Goal: Task Accomplishment & Management: Complete application form

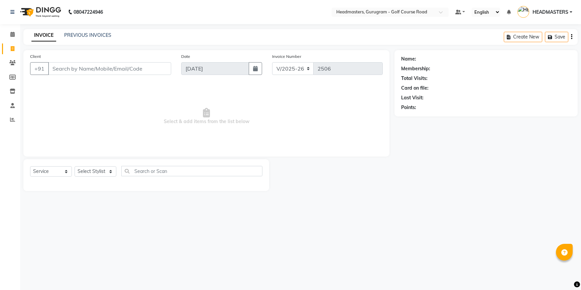
select select "7134"
select select "service"
drag, startPoint x: 82, startPoint y: 71, endPoint x: 411, endPoint y: 48, distance: 329.5
click at [82, 71] on input "Client" at bounding box center [109, 68] width 123 height 13
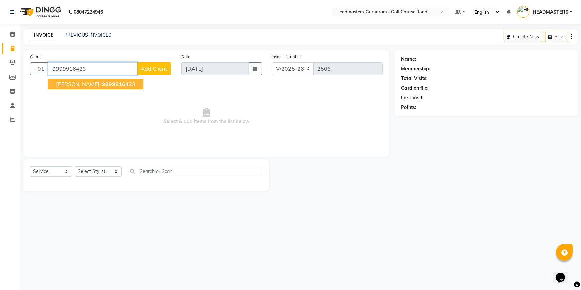
type input "9999916423"
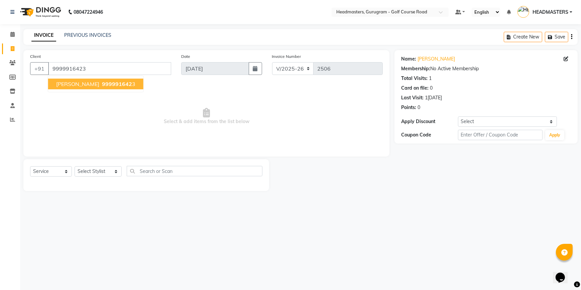
click at [102, 84] on span "999991642" at bounding box center [117, 83] width 30 height 7
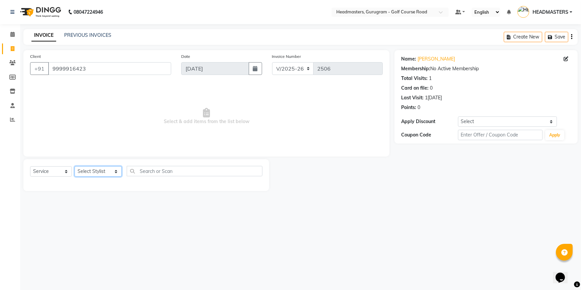
click at [102, 171] on select "Select Stylist [DEMOGRAPHIC_DATA] [PERSON_NAME] HEADMASTERS [PERSON_NAME] Artis…" at bounding box center [97, 171] width 47 height 10
select select "85837"
click at [74, 166] on select "Select Stylist [DEMOGRAPHIC_DATA] [PERSON_NAME] HEADMASTERS [PERSON_NAME] Artis…" at bounding box center [97, 171] width 47 height 10
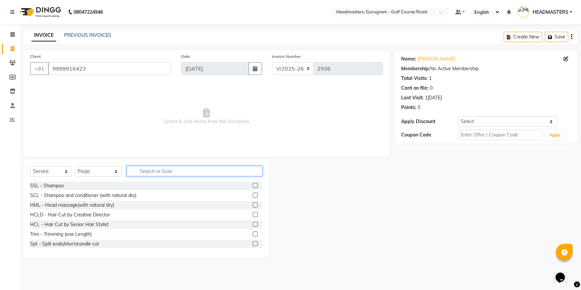
click at [160, 170] on input "text" at bounding box center [195, 171] width 136 height 10
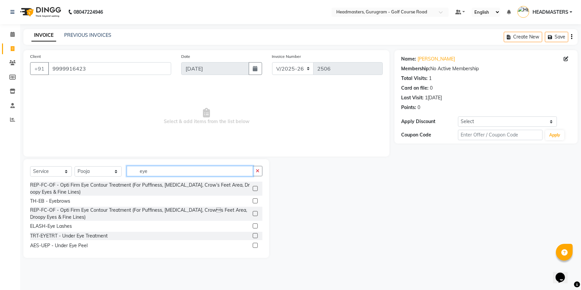
type input "eye"
click at [253, 202] on label at bounding box center [255, 200] width 5 height 5
click at [253, 202] on input "checkbox" at bounding box center [255, 201] width 4 height 4
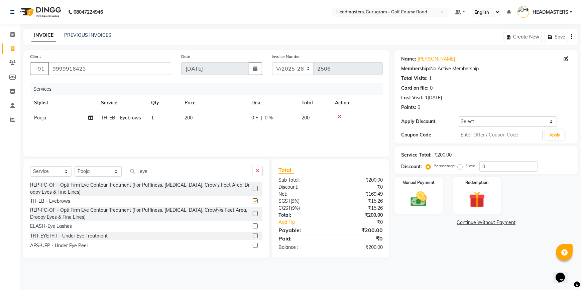
checkbox input "false"
click at [158, 173] on input "eye" at bounding box center [190, 171] width 126 height 10
type input "e"
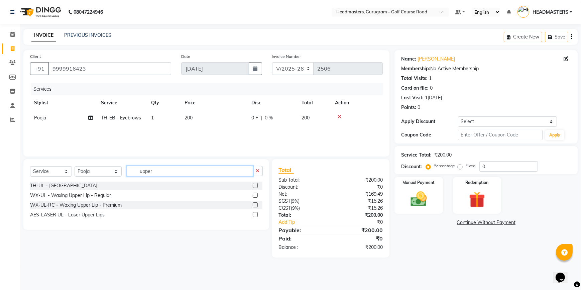
type input "upper"
click at [254, 185] on label at bounding box center [255, 185] width 5 height 5
click at [254, 185] on input "checkbox" at bounding box center [255, 185] width 4 height 4
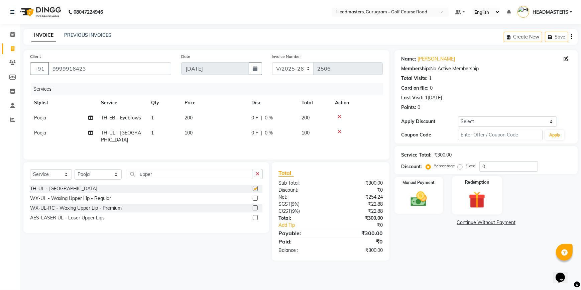
checkbox input "false"
click at [428, 193] on img at bounding box center [418, 198] width 27 height 19
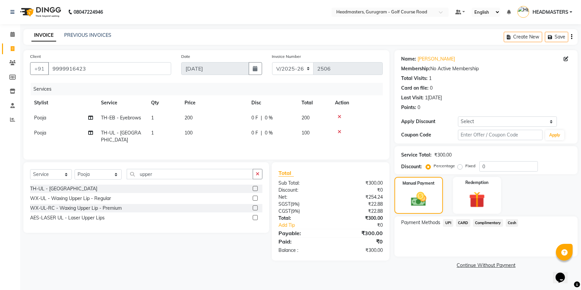
click at [459, 223] on span "CARD" at bounding box center [463, 223] width 14 height 8
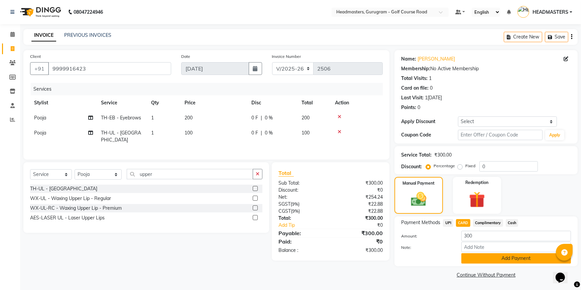
click at [471, 259] on button "Add Payment" at bounding box center [516, 258] width 110 height 10
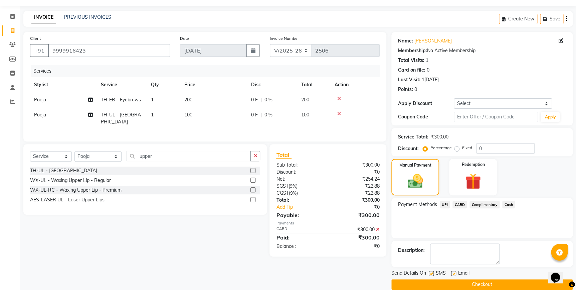
scroll to position [27, 0]
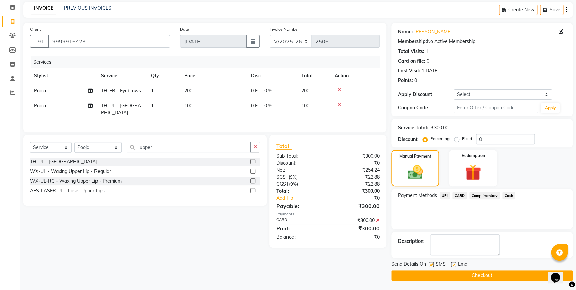
click at [453, 274] on button "Checkout" at bounding box center [481, 275] width 181 height 10
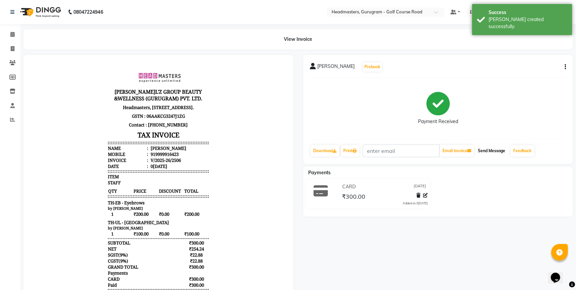
drag, startPoint x: 497, startPoint y: 152, endPoint x: 482, endPoint y: 146, distance: 16.9
click at [497, 152] on button "Send Message" at bounding box center [491, 150] width 33 height 11
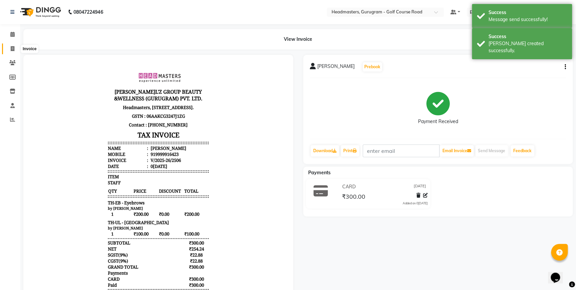
click at [13, 51] on span at bounding box center [13, 49] width 12 height 8
select select "service"
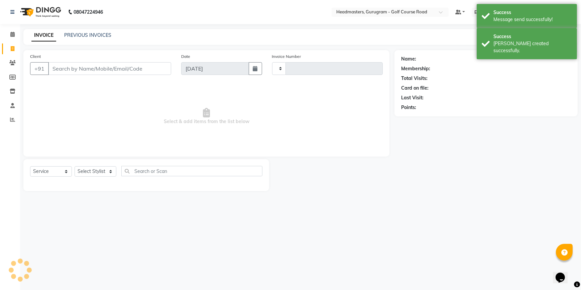
type input "2507"
select select "7134"
click at [78, 66] on input "Client" at bounding box center [109, 68] width 123 height 13
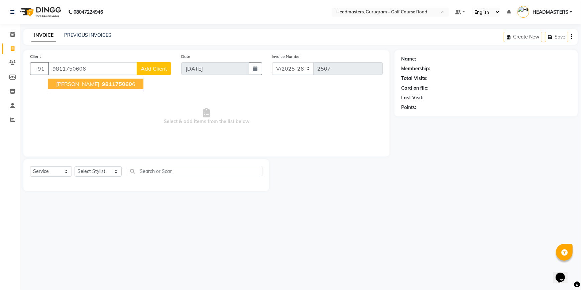
type input "9811750606"
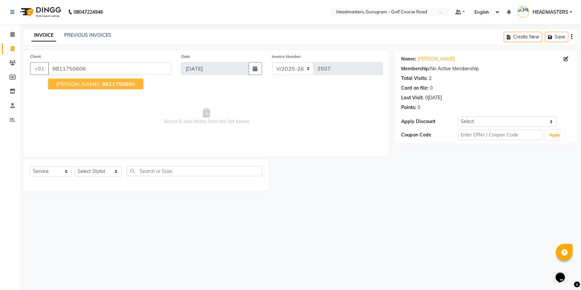
click at [91, 85] on button "[PERSON_NAME] 981175060 6" at bounding box center [95, 83] width 95 height 11
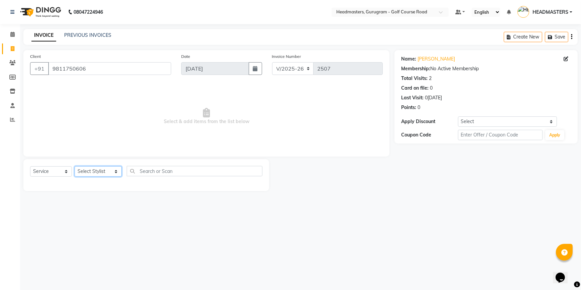
drag, startPoint x: 104, startPoint y: 169, endPoint x: 110, endPoint y: 167, distance: 6.0
click at [104, 169] on select "Select Stylist [DEMOGRAPHIC_DATA] [PERSON_NAME] HEADMASTERS [PERSON_NAME] Artis…" at bounding box center [97, 171] width 47 height 10
select select "85240"
click at [74, 166] on select "Select Stylist [DEMOGRAPHIC_DATA] [PERSON_NAME] HEADMASTERS [PERSON_NAME] Artis…" at bounding box center [97, 171] width 47 height 10
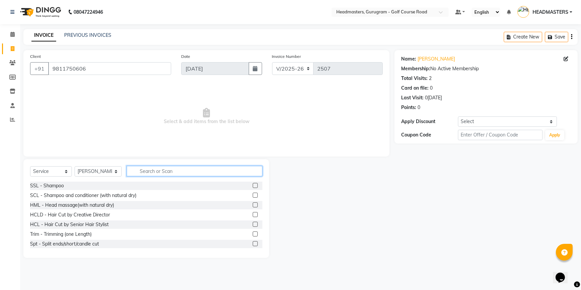
click at [163, 172] on input "text" at bounding box center [195, 171] width 136 height 10
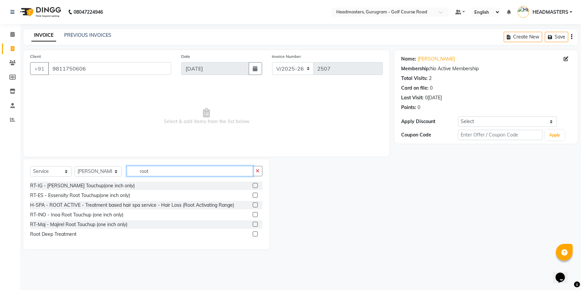
type input "root"
click at [255, 214] on label at bounding box center [255, 214] width 5 height 5
click at [255, 214] on input "checkbox" at bounding box center [255, 214] width 4 height 4
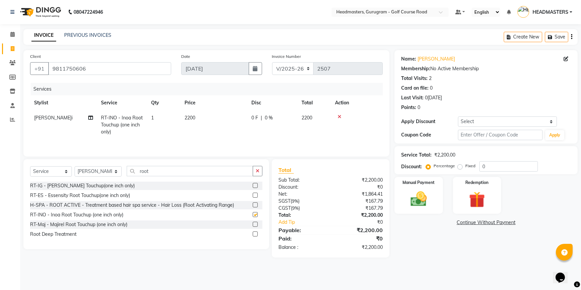
checkbox input "false"
click at [158, 171] on input "root" at bounding box center [190, 171] width 126 height 10
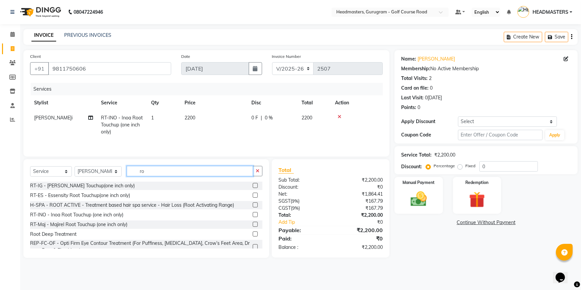
type input "r"
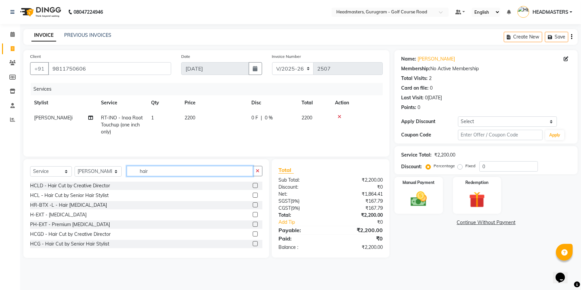
type input "hair"
click at [253, 187] on label at bounding box center [255, 185] width 5 height 5
click at [253, 187] on input "checkbox" at bounding box center [255, 185] width 4 height 4
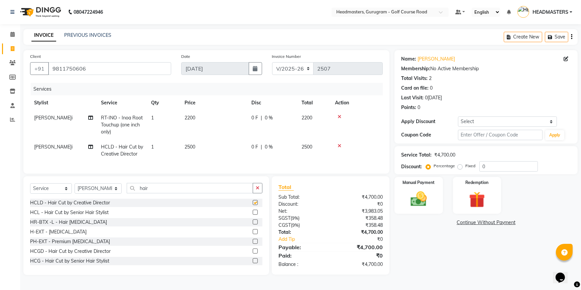
checkbox input "false"
click at [262, 119] on div "0 F | 0 %" at bounding box center [272, 117] width 42 height 7
select select "85240"
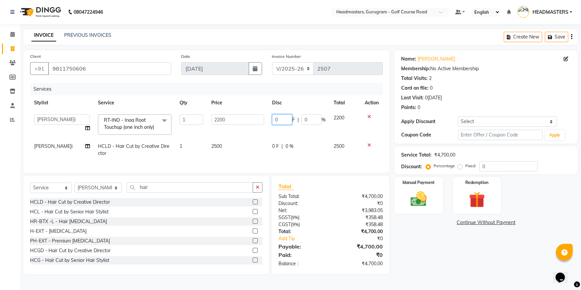
click at [280, 119] on input "0" at bounding box center [282, 119] width 20 height 10
type input "1500"
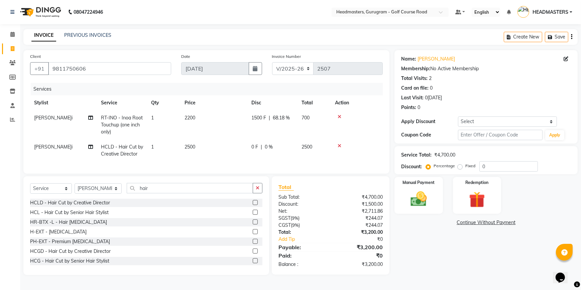
click at [246, 143] on td "2500" at bounding box center [213, 150] width 67 height 22
select select "85240"
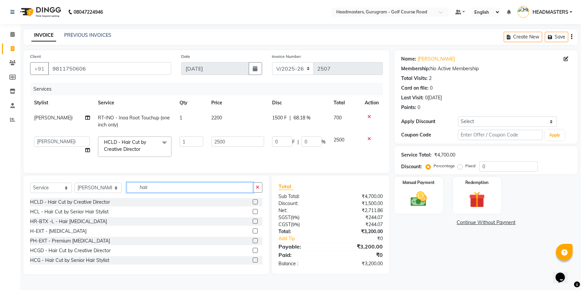
click at [147, 191] on input "hair" at bounding box center [190, 187] width 126 height 10
type input "h"
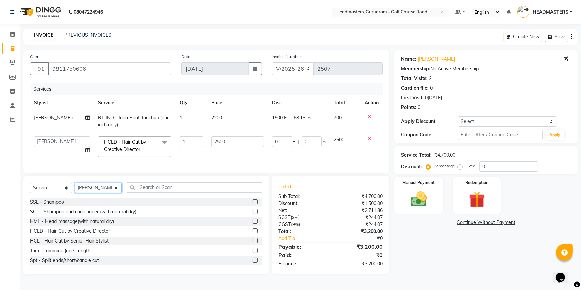
click at [95, 193] on select "Select Stylist [DEMOGRAPHIC_DATA] [PERSON_NAME] HEADMASTERS [PERSON_NAME] Artis…" at bounding box center [97, 187] width 47 height 10
select select "85837"
click at [74, 187] on select "Select Stylist [DEMOGRAPHIC_DATA] [PERSON_NAME] HEADMASTERS [PERSON_NAME] Artis…" at bounding box center [97, 187] width 47 height 10
click at [155, 192] on input "text" at bounding box center [195, 187] width 136 height 10
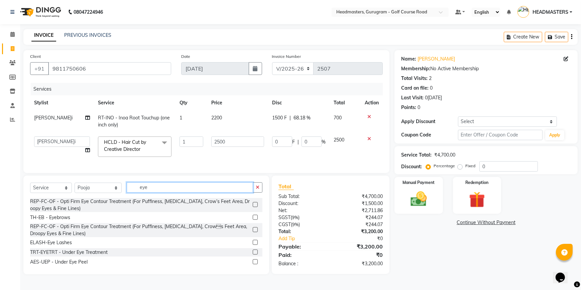
type input "eye"
click at [94, 192] on select "Select Stylist [DEMOGRAPHIC_DATA] [PERSON_NAME] HEADMASTERS [PERSON_NAME] Artis…" at bounding box center [97, 187] width 47 height 10
select select "88569"
click at [74, 187] on select "Select Stylist [DEMOGRAPHIC_DATA] [PERSON_NAME] HEADMASTERS [PERSON_NAME] Artis…" at bounding box center [97, 187] width 47 height 10
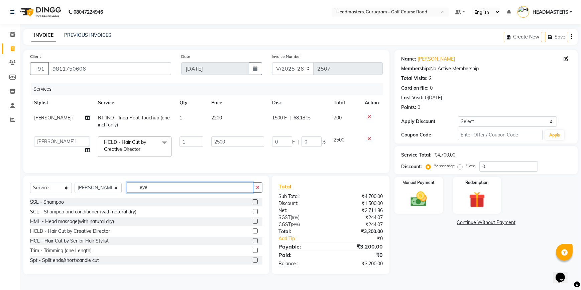
click at [144, 192] on input "eye" at bounding box center [190, 187] width 126 height 10
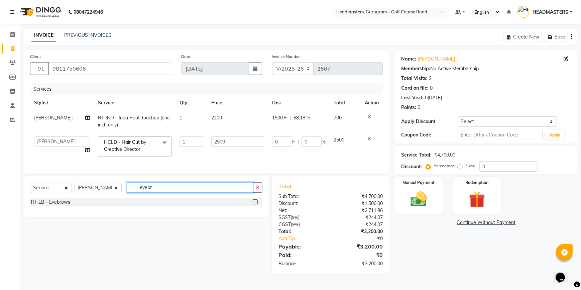
type input "eyebr"
click at [252, 204] on div "TH-EB - Eyebrows" at bounding box center [146, 202] width 232 height 8
click at [255, 204] on label at bounding box center [255, 201] width 5 height 5
click at [255, 204] on input "checkbox" at bounding box center [255, 202] width 4 height 4
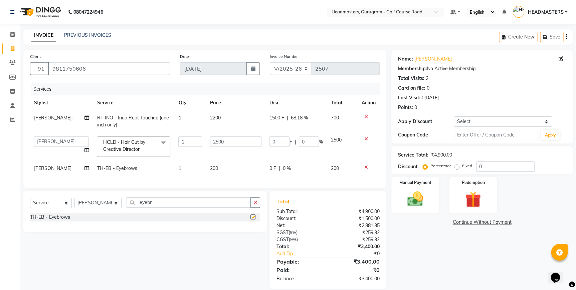
checkbox input "false"
click at [156, 207] on input "eyebr" at bounding box center [189, 202] width 125 height 10
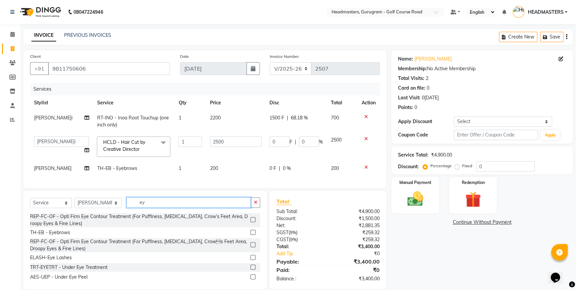
type input "e"
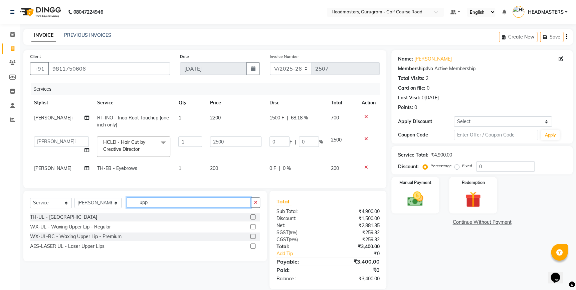
type input "upp"
click at [253, 219] on label at bounding box center [253, 216] width 5 height 5
click at [253, 219] on input "checkbox" at bounding box center [253, 217] width 4 height 4
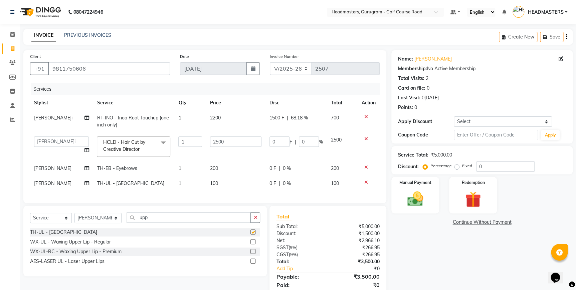
checkbox input "false"
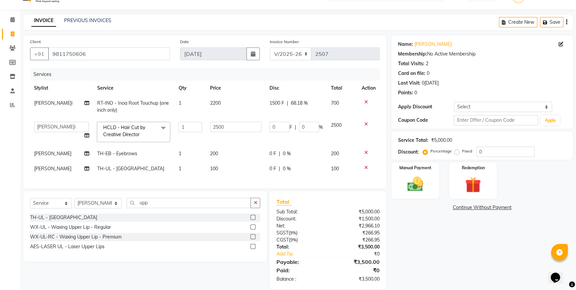
scroll to position [28, 0]
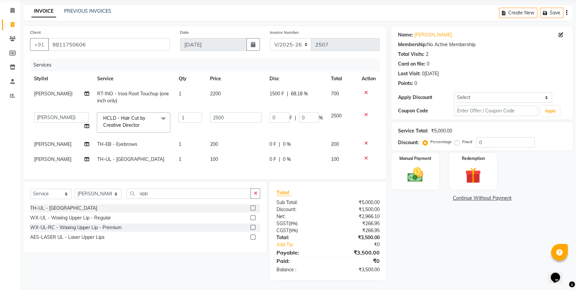
click at [274, 90] on span "1500 F" at bounding box center [277, 93] width 15 height 7
select select "85240"
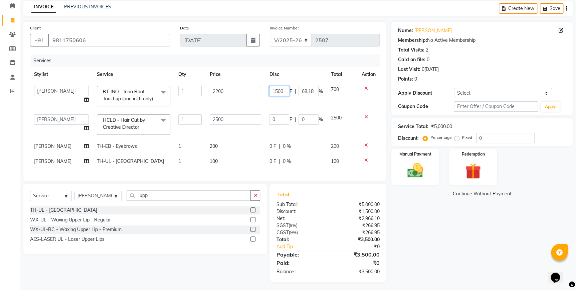
click at [282, 92] on input "1500" at bounding box center [279, 91] width 20 height 10
type input "1"
type input "700"
click at [288, 105] on tbody "[DEMOGRAPHIC_DATA] [PERSON_NAME] HEADMASTERS [PERSON_NAME] Artist [PERSON_NAME]…" at bounding box center [205, 125] width 350 height 87
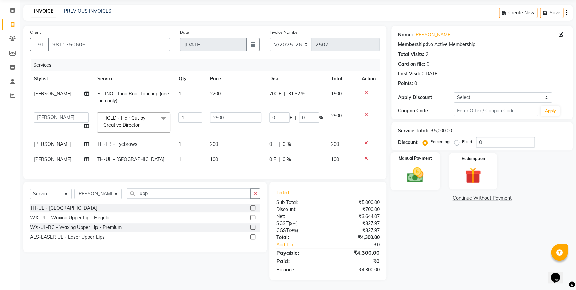
click at [410, 174] on img at bounding box center [415, 174] width 27 height 19
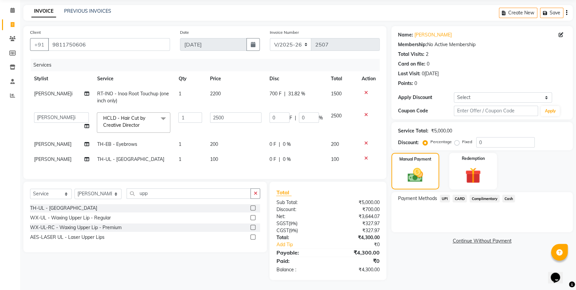
click at [459, 194] on span "CARD" at bounding box center [460, 198] width 14 height 8
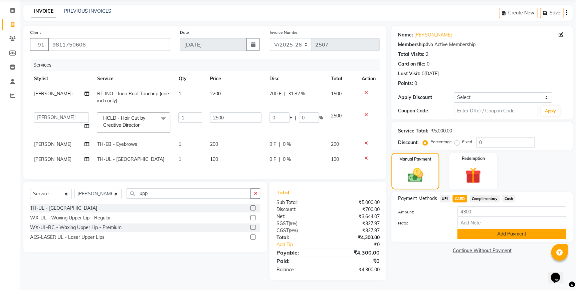
click at [468, 228] on button "Add Payment" at bounding box center [511, 233] width 109 height 10
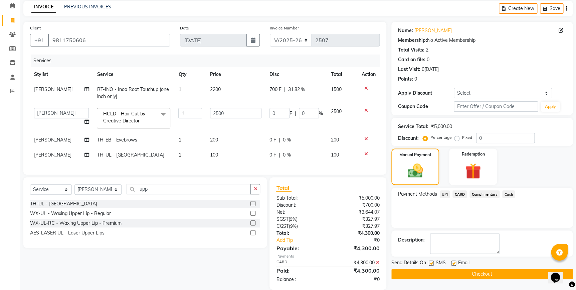
scroll to position [42, 0]
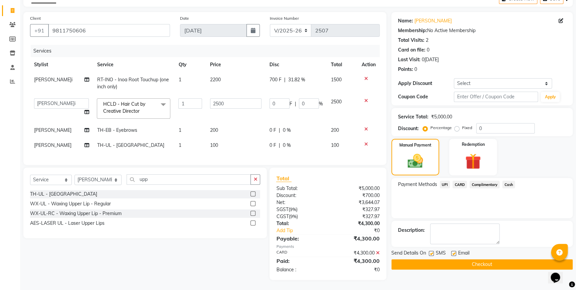
click at [451, 259] on button "Checkout" at bounding box center [481, 264] width 181 height 10
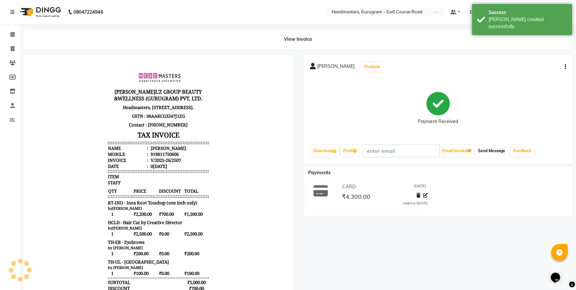
click at [492, 150] on button "Send Message" at bounding box center [491, 150] width 33 height 11
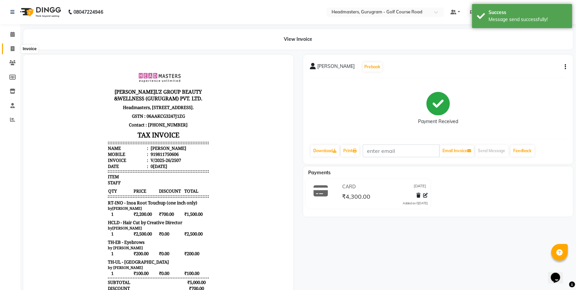
drag, startPoint x: 15, startPoint y: 48, endPoint x: 24, endPoint y: 54, distance: 9.9
click at [15, 48] on span at bounding box center [13, 49] width 12 height 8
select select "7134"
select select "service"
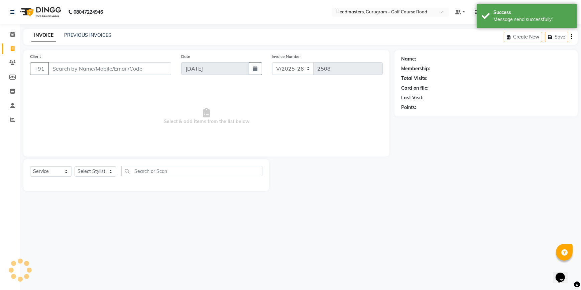
click at [129, 67] on input "Client" at bounding box center [109, 68] width 123 height 13
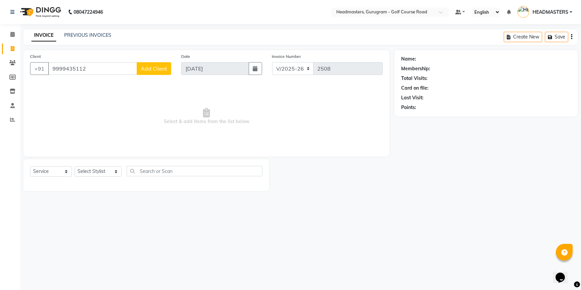
type input "9999435112"
click at [154, 69] on span "Add Client" at bounding box center [154, 68] width 26 height 7
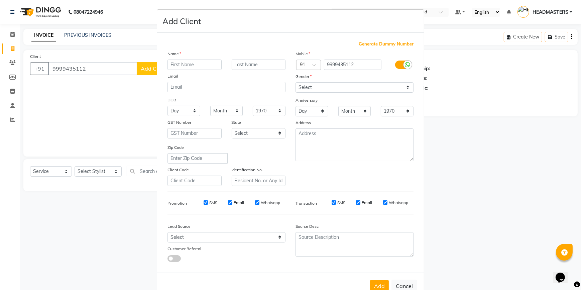
click at [204, 61] on input "text" at bounding box center [194, 64] width 54 height 10
type input "[PERSON_NAME]"
click at [320, 81] on div "Gender" at bounding box center [354, 77] width 128 height 9
click at [318, 90] on select "Select [DEMOGRAPHIC_DATA] [DEMOGRAPHIC_DATA] Other Prefer Not To Say" at bounding box center [354, 87] width 118 height 10
select select "[DEMOGRAPHIC_DATA]"
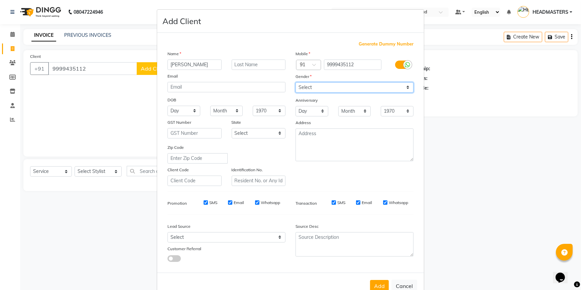
click at [295, 82] on select "Select [DEMOGRAPHIC_DATA] [DEMOGRAPHIC_DATA] Other Prefer Not To Say" at bounding box center [354, 87] width 118 height 10
click at [376, 287] on button "Add" at bounding box center [379, 286] width 19 height 12
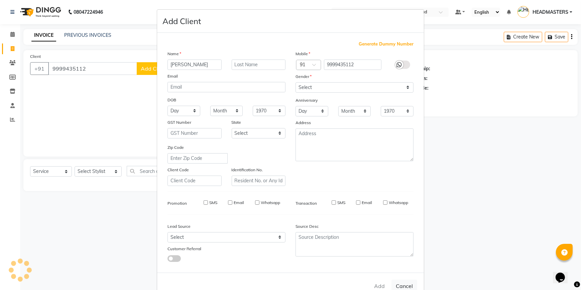
select select
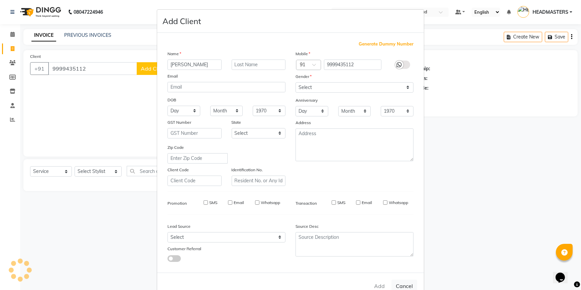
select select
checkbox input "false"
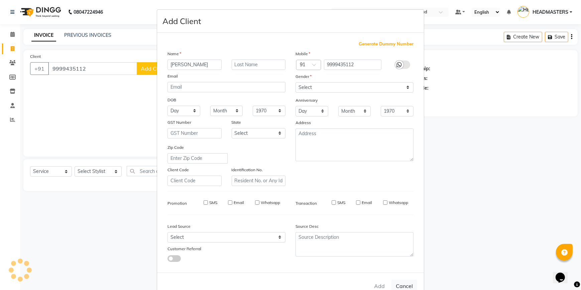
checkbox input "false"
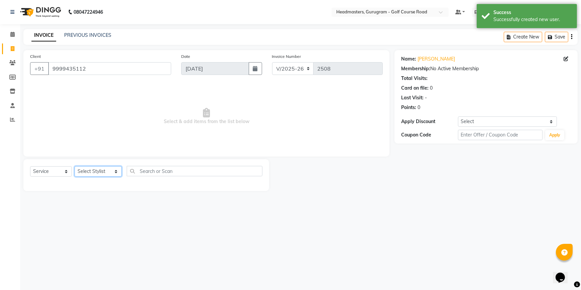
click at [86, 174] on select "Select Stylist [DEMOGRAPHIC_DATA] [PERSON_NAME] HEADMASTERS [PERSON_NAME] Artis…" at bounding box center [97, 171] width 47 height 10
select select "63214"
click at [74, 166] on select "Select Stylist [DEMOGRAPHIC_DATA] [PERSON_NAME] HEADMASTERS [PERSON_NAME] Artis…" at bounding box center [97, 171] width 47 height 10
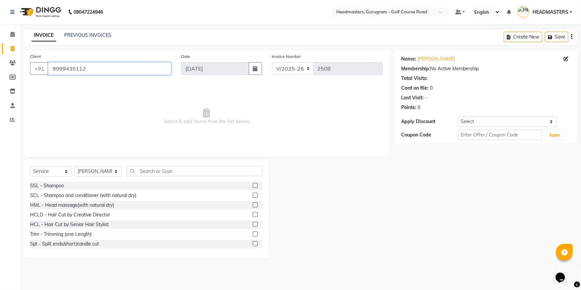
click at [107, 70] on input "9999435112" at bounding box center [109, 68] width 123 height 13
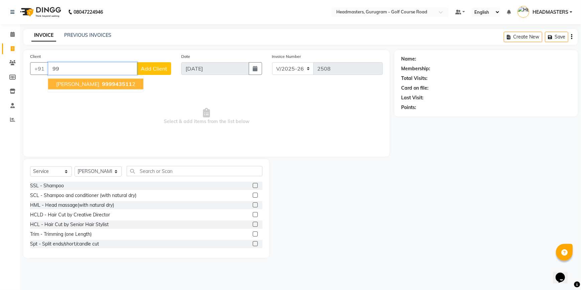
type input "9"
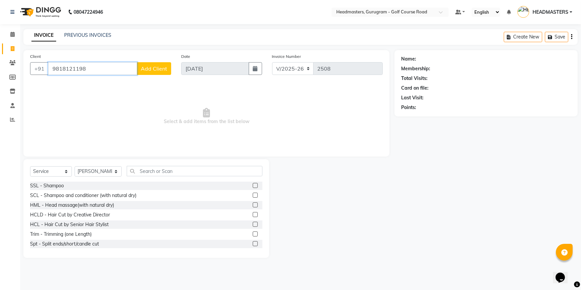
type input "9818121198"
click at [148, 70] on span "Add Client" at bounding box center [154, 68] width 26 height 7
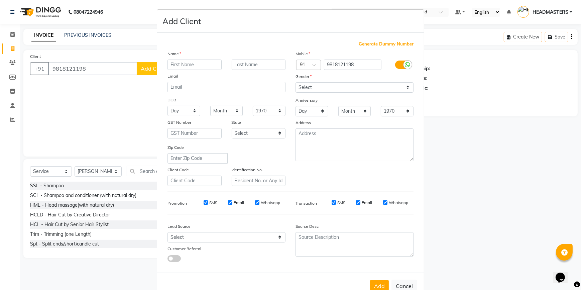
click at [177, 65] on input "text" at bounding box center [194, 64] width 54 height 10
type input "Priyanka"
click at [253, 61] on input "text" at bounding box center [258, 64] width 54 height 10
type input "[DEMOGRAPHIC_DATA]"
click at [332, 86] on select "Select [DEMOGRAPHIC_DATA] [DEMOGRAPHIC_DATA] Other Prefer Not To Say" at bounding box center [354, 87] width 118 height 10
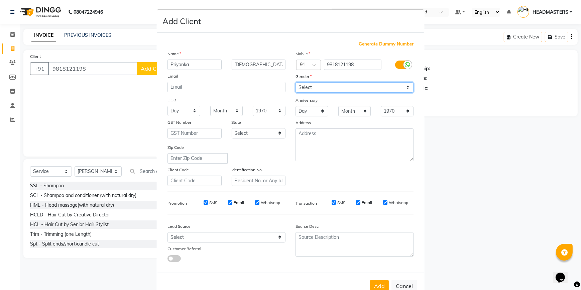
select select "[DEMOGRAPHIC_DATA]"
click at [295, 82] on select "Select [DEMOGRAPHIC_DATA] [DEMOGRAPHIC_DATA] Other Prefer Not To Say" at bounding box center [354, 87] width 118 height 10
click at [376, 283] on button "Add" at bounding box center [379, 286] width 19 height 12
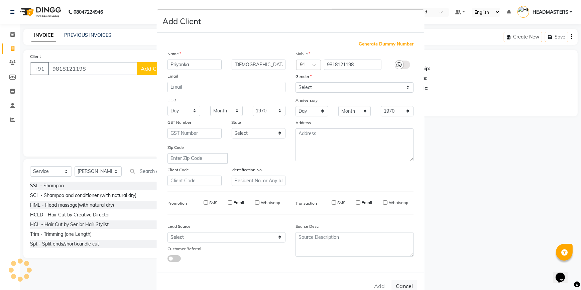
select select
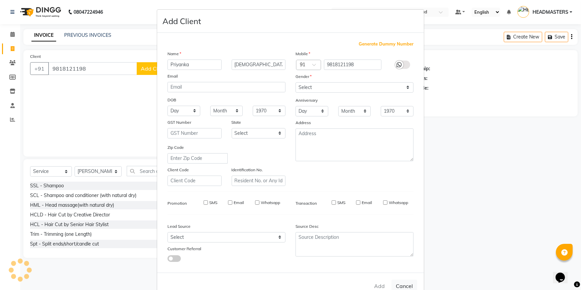
select select
checkbox input "false"
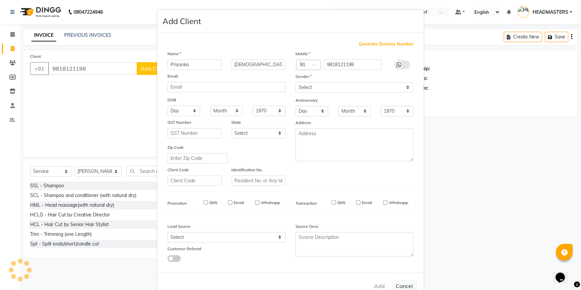
checkbox input "false"
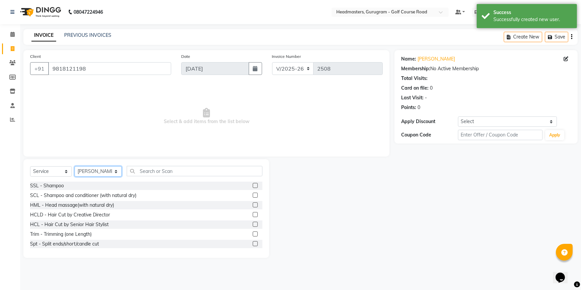
click at [74, 172] on select "Select Stylist [DEMOGRAPHIC_DATA] [PERSON_NAME] HEADMASTERS [PERSON_NAME] Artis…" at bounding box center [97, 171] width 47 height 10
select select "85240"
click at [74, 166] on select "Select Stylist [DEMOGRAPHIC_DATA] [PERSON_NAME] HEADMASTERS [PERSON_NAME] Artis…" at bounding box center [97, 171] width 47 height 10
click at [140, 174] on input "text" at bounding box center [195, 171] width 136 height 10
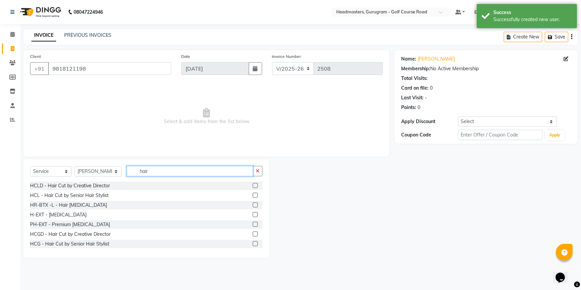
type input "hair"
click at [253, 186] on label at bounding box center [255, 185] width 5 height 5
click at [253, 186] on input "checkbox" at bounding box center [255, 185] width 4 height 4
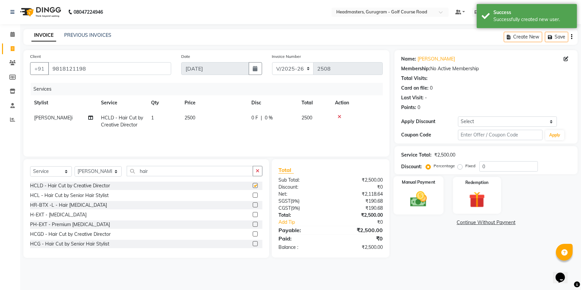
checkbox input "false"
click at [406, 196] on img at bounding box center [418, 198] width 27 height 19
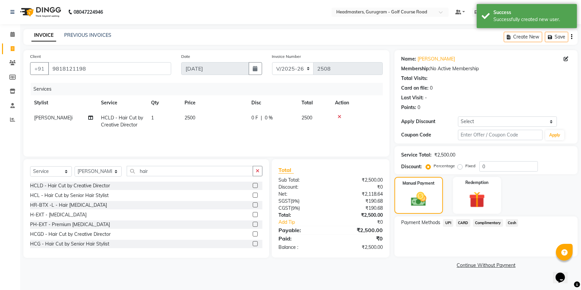
click at [449, 221] on span "UPI" at bounding box center [448, 223] width 10 height 8
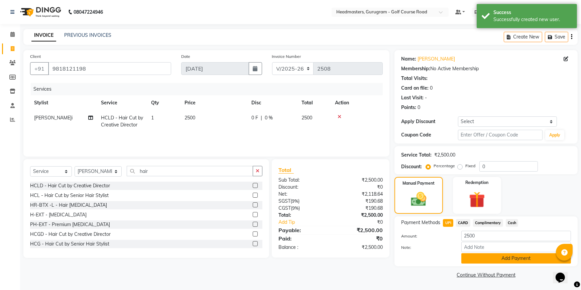
click at [480, 259] on button "Add Payment" at bounding box center [516, 258] width 110 height 10
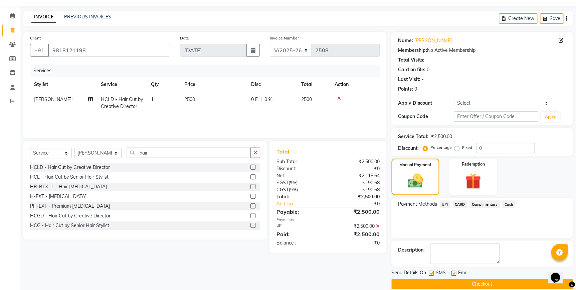
scroll to position [27, 0]
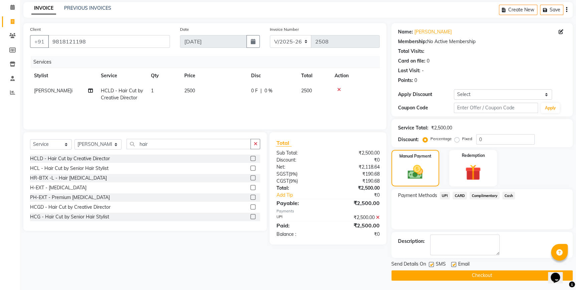
click at [447, 277] on button "Checkout" at bounding box center [481, 275] width 181 height 10
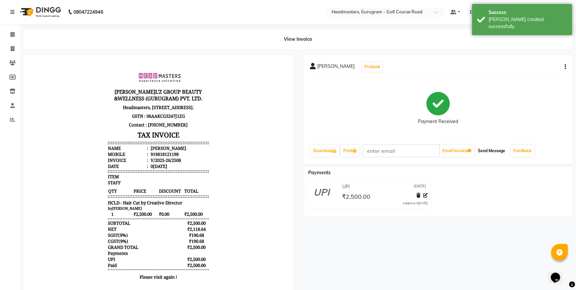
click at [499, 153] on button "Send Message" at bounding box center [491, 150] width 33 height 11
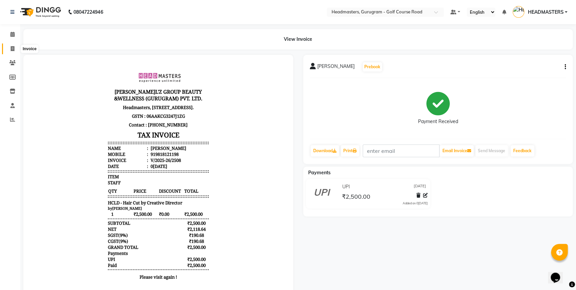
drag, startPoint x: 14, startPoint y: 48, endPoint x: 14, endPoint y: 44, distance: 3.7
click at [14, 48] on span at bounding box center [13, 49] width 12 height 8
select select "service"
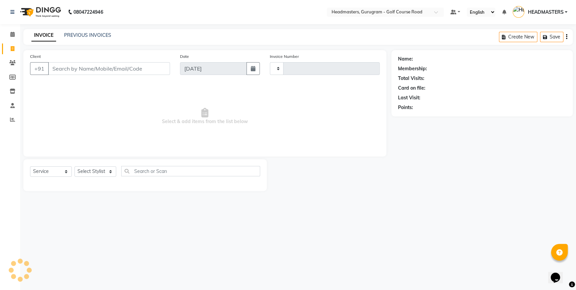
type input "2509"
select select "7134"
click at [86, 36] on link "PREVIOUS INVOICES" at bounding box center [87, 35] width 47 height 6
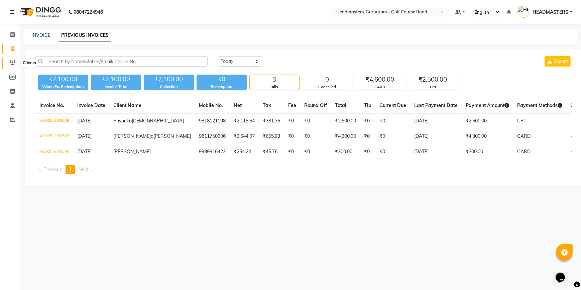
click at [15, 62] on icon at bounding box center [12, 62] width 6 height 5
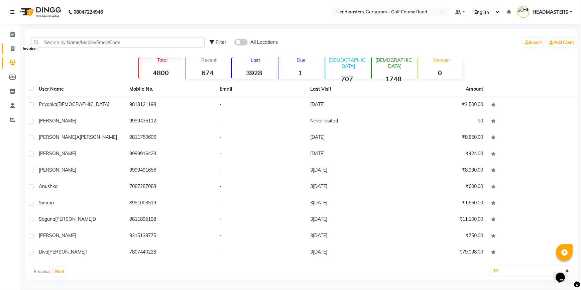
click at [11, 45] on span at bounding box center [13, 49] width 12 height 8
select select "service"
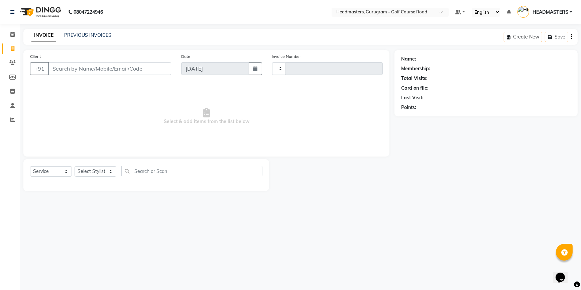
type input "2509"
select select "7134"
click at [60, 62] on input "Client" at bounding box center [109, 68] width 123 height 13
type input "708111110"
